Goal: Task Accomplishment & Management: Complete application form

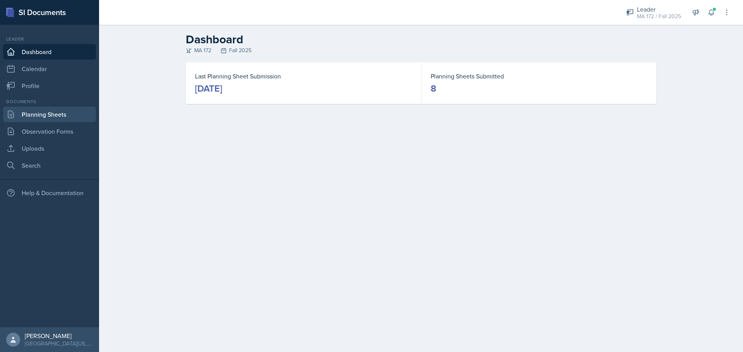
click at [60, 113] on link "Planning Sheets" at bounding box center [49, 114] width 93 height 15
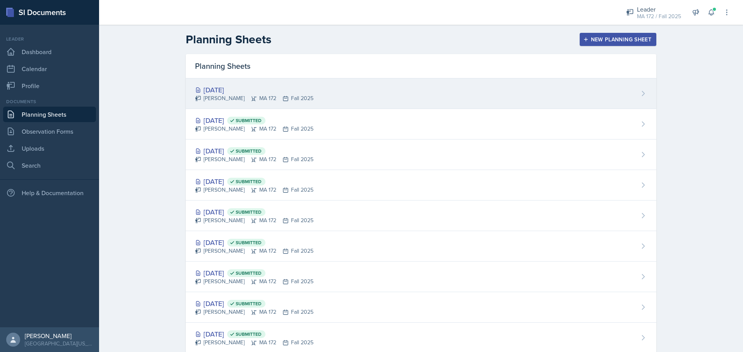
click at [225, 82] on div "[DATE] Sierra Harley MA 172 Fall 2025" at bounding box center [421, 94] width 470 height 31
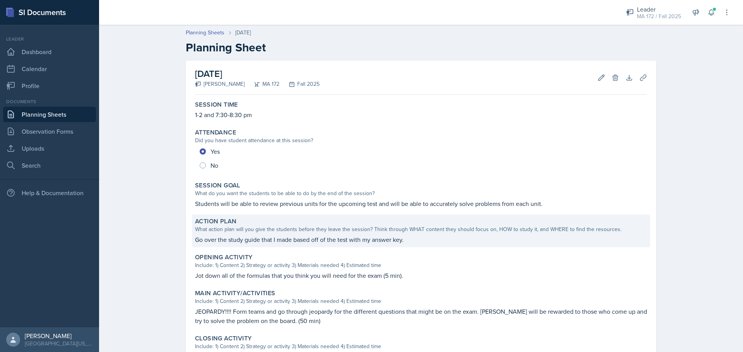
scroll to position [107, 0]
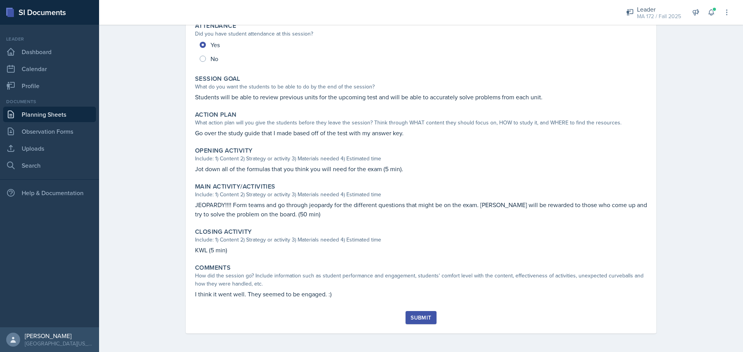
click at [421, 317] on div "Submit" at bounding box center [420, 318] width 21 height 6
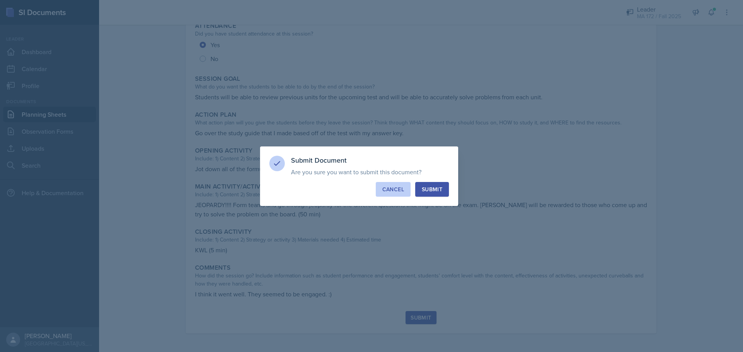
click at [400, 193] on div "Cancel" at bounding box center [393, 190] width 22 height 8
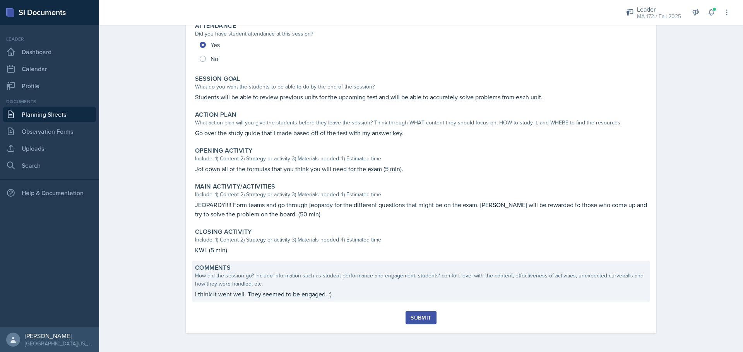
click at [355, 297] on p "I think it went well. They seemed to be engaged. :)" at bounding box center [421, 294] width 452 height 9
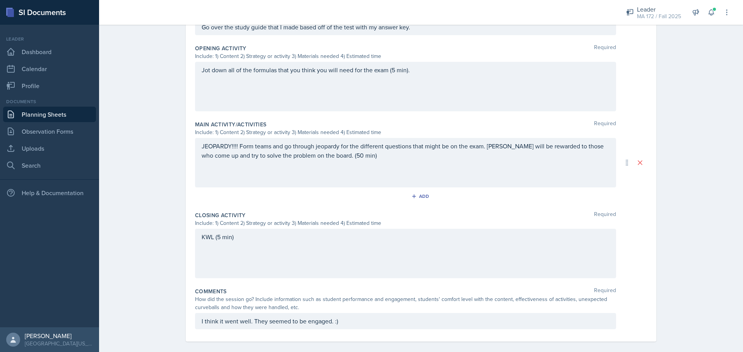
click at [389, 317] on p "I think it went well. They seemed to be engaged. :)" at bounding box center [406, 321] width 408 height 9
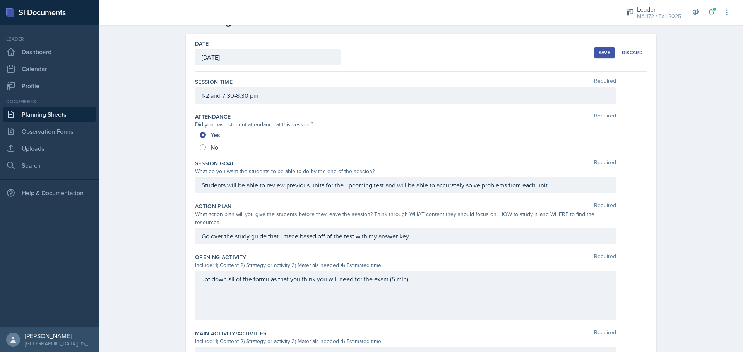
scroll to position [0, 0]
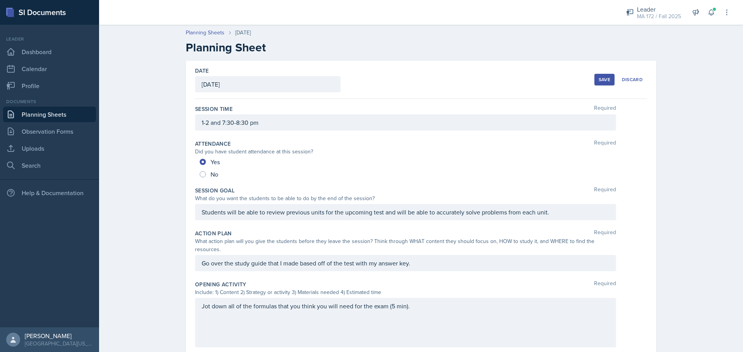
click at [602, 77] on div "Save" at bounding box center [604, 80] width 12 height 6
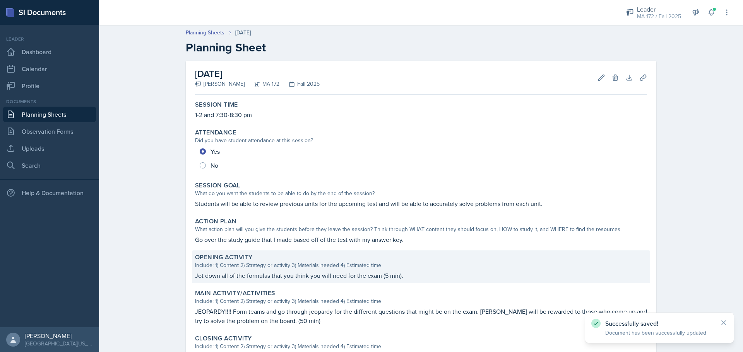
scroll to position [116, 0]
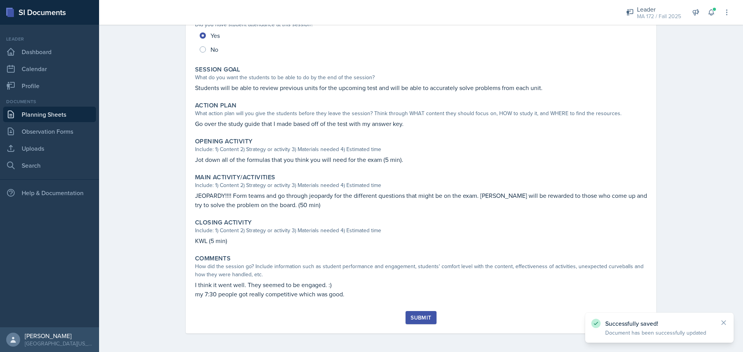
click at [428, 317] on button "Submit" at bounding box center [420, 317] width 31 height 13
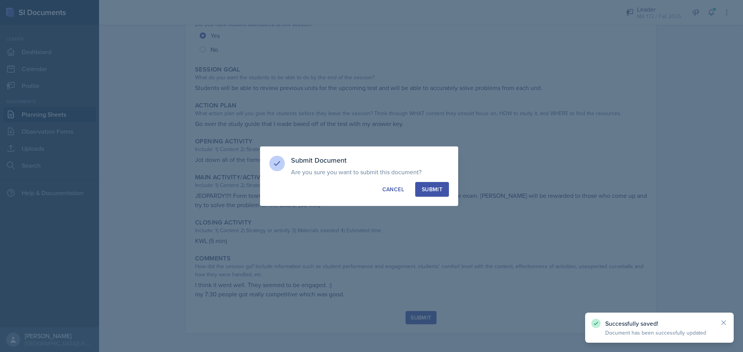
click at [428, 189] on div "Submit" at bounding box center [432, 190] width 21 height 8
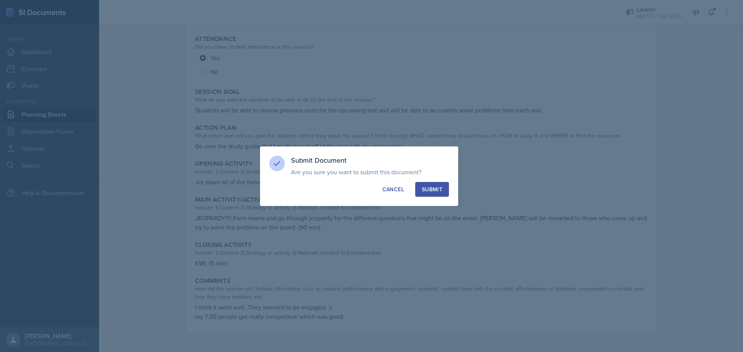
radio input "true"
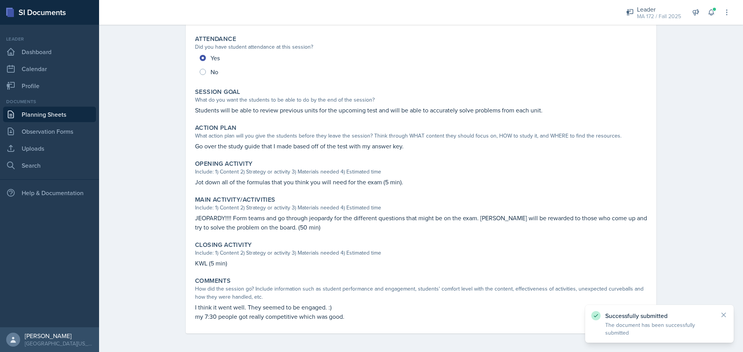
click at [72, 113] on link "Planning Sheets" at bounding box center [49, 114] width 93 height 15
